Goal: Task Accomplishment & Management: Complete application form

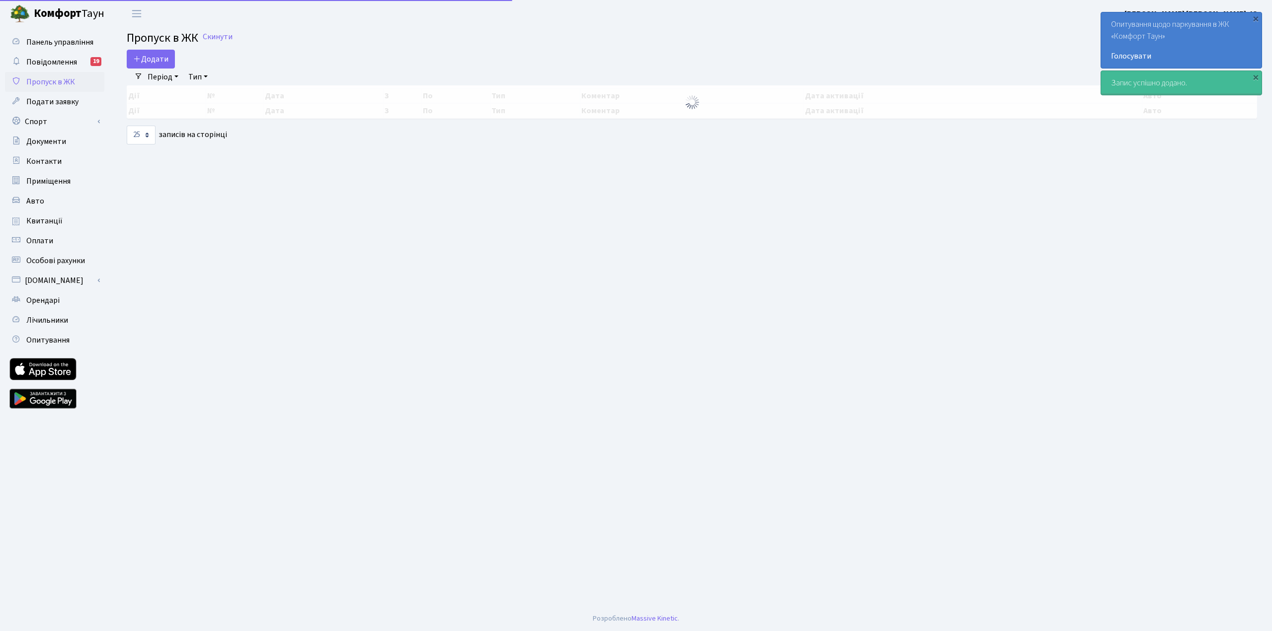
select select "25"
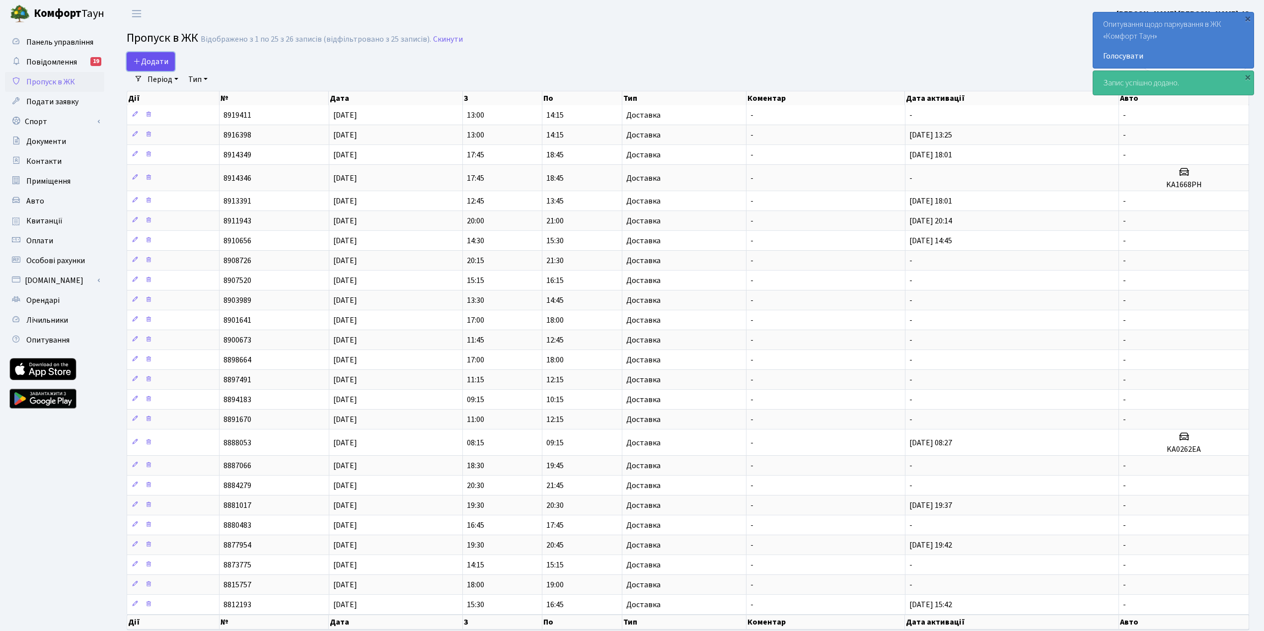
click at [149, 58] on span "Додати" at bounding box center [150, 61] width 35 height 11
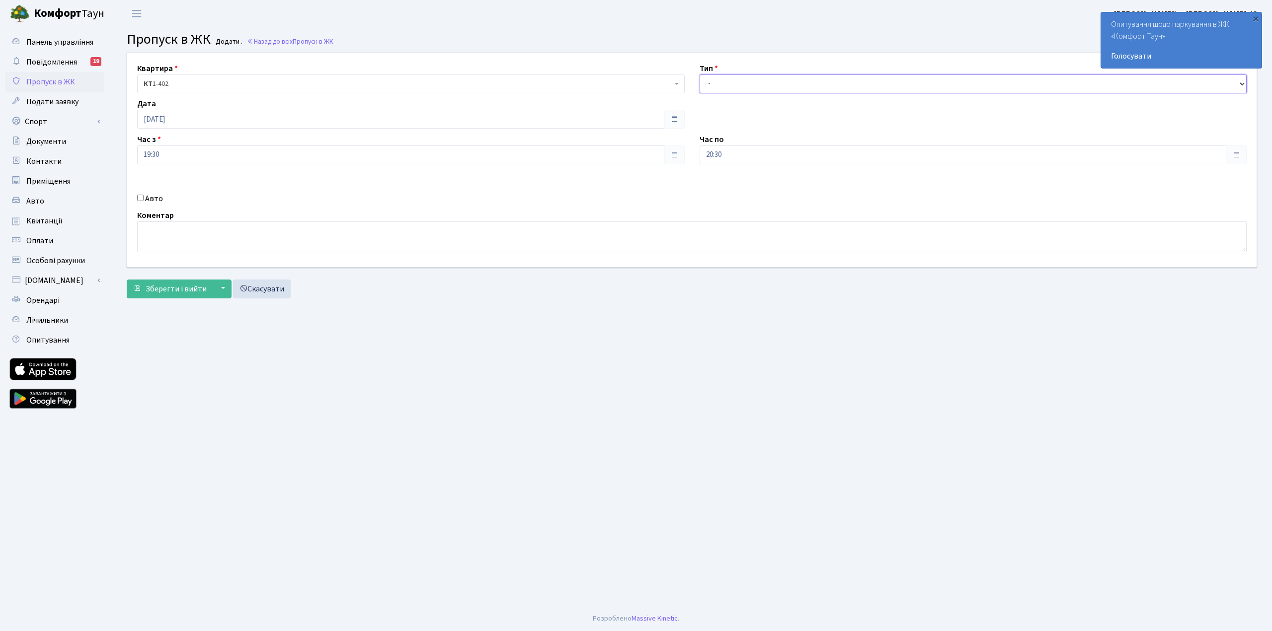
click at [728, 81] on select "- Доставка Таксі Гості Сервіс" at bounding box center [972, 84] width 547 height 19
select select "1"
click at [699, 75] on select "- Доставка Таксі Гості Сервіс" at bounding box center [972, 84] width 547 height 19
click at [184, 294] on span "Зберегти і вийти" at bounding box center [176, 289] width 61 height 11
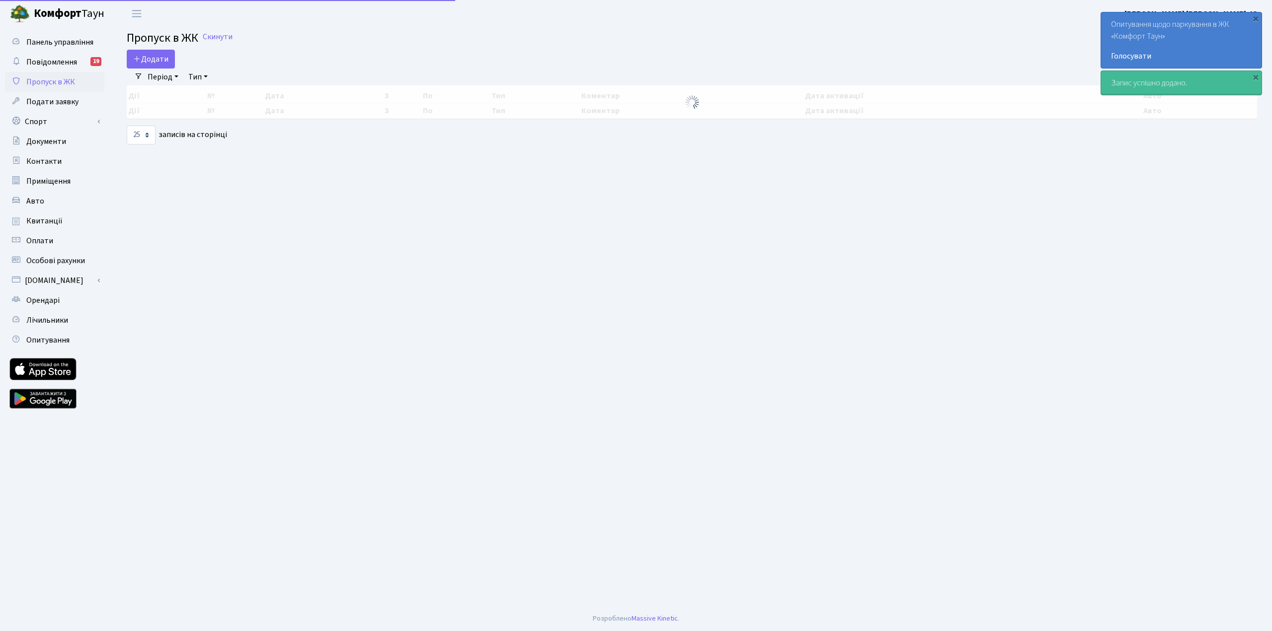
select select "25"
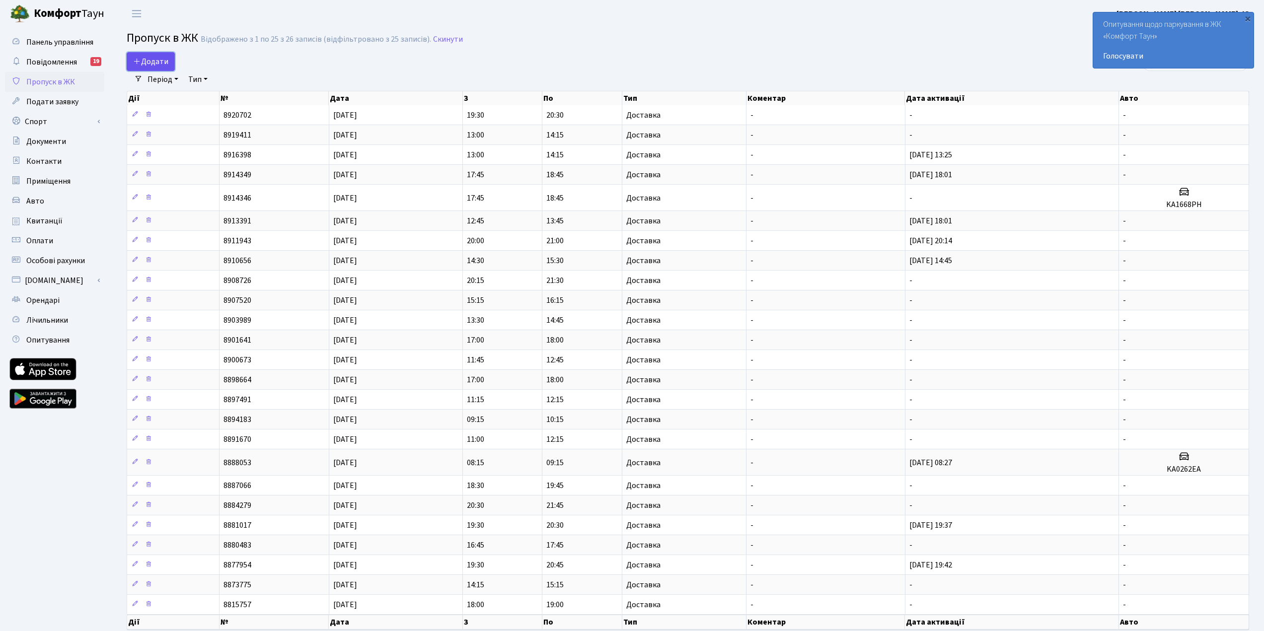
click at [150, 59] on span "Додати" at bounding box center [150, 61] width 35 height 11
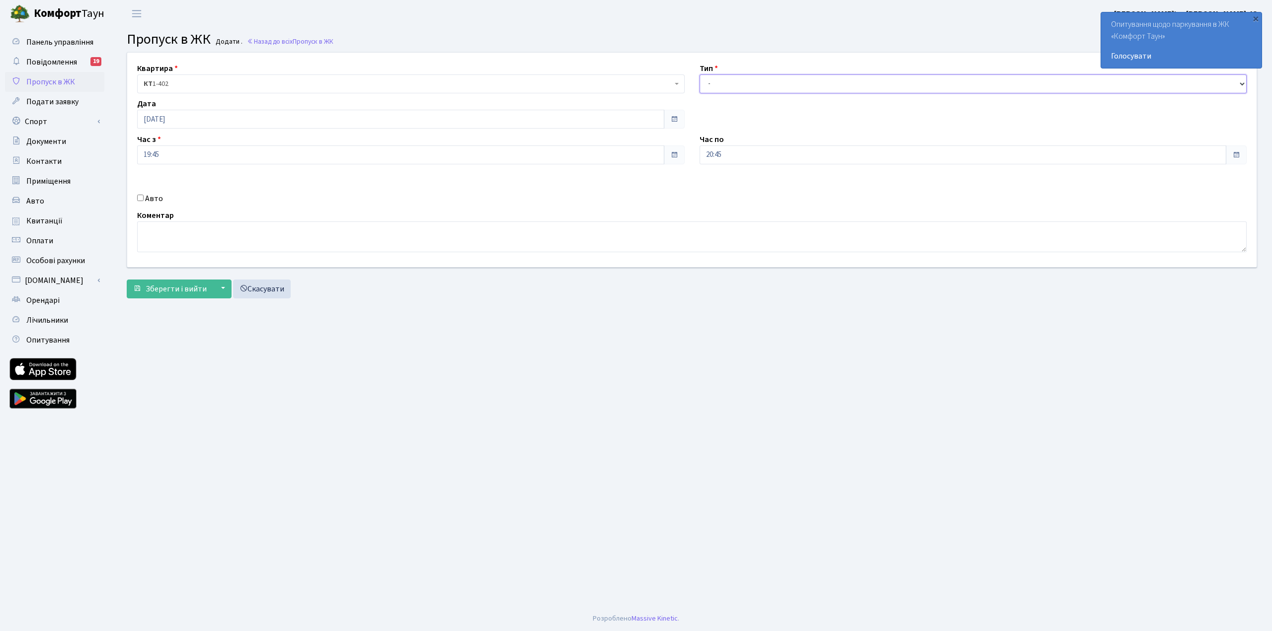
click at [727, 77] on select "- Доставка Таксі Гості Сервіс" at bounding box center [972, 84] width 547 height 19
select select "1"
click at [699, 75] on select "- Доставка Таксі Гості Сервіс" at bounding box center [972, 84] width 547 height 19
click at [185, 284] on span "Зберегти і вийти" at bounding box center [176, 289] width 61 height 11
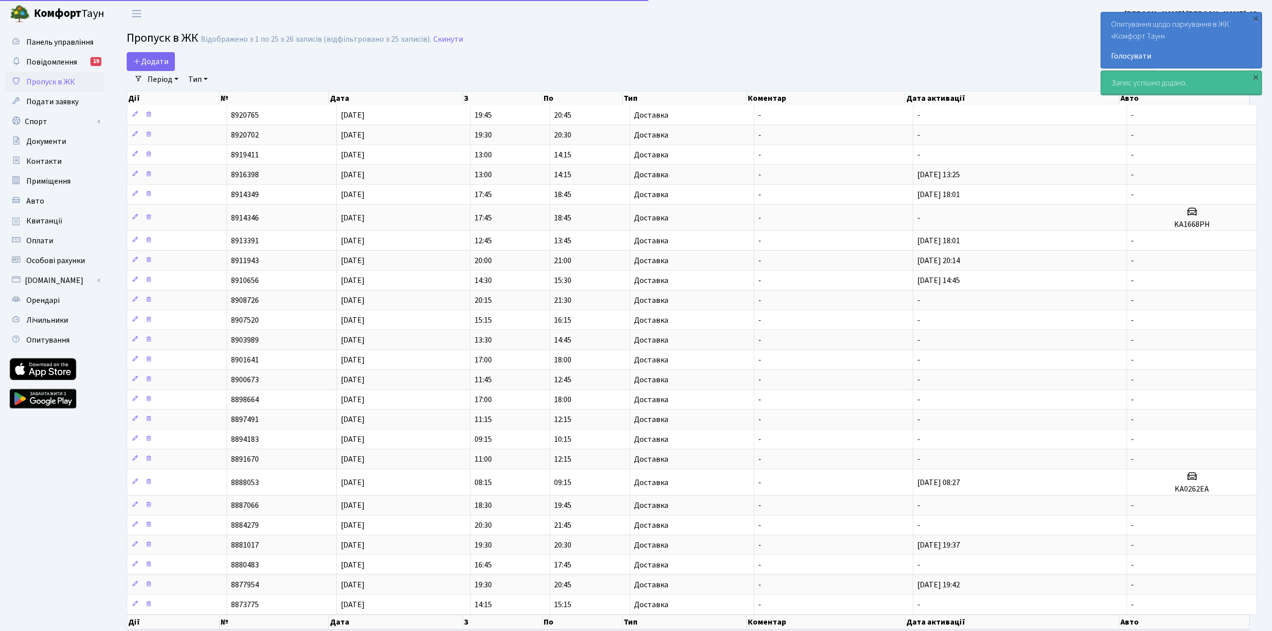
select select "25"
